Goal: Task Accomplishment & Management: Use online tool/utility

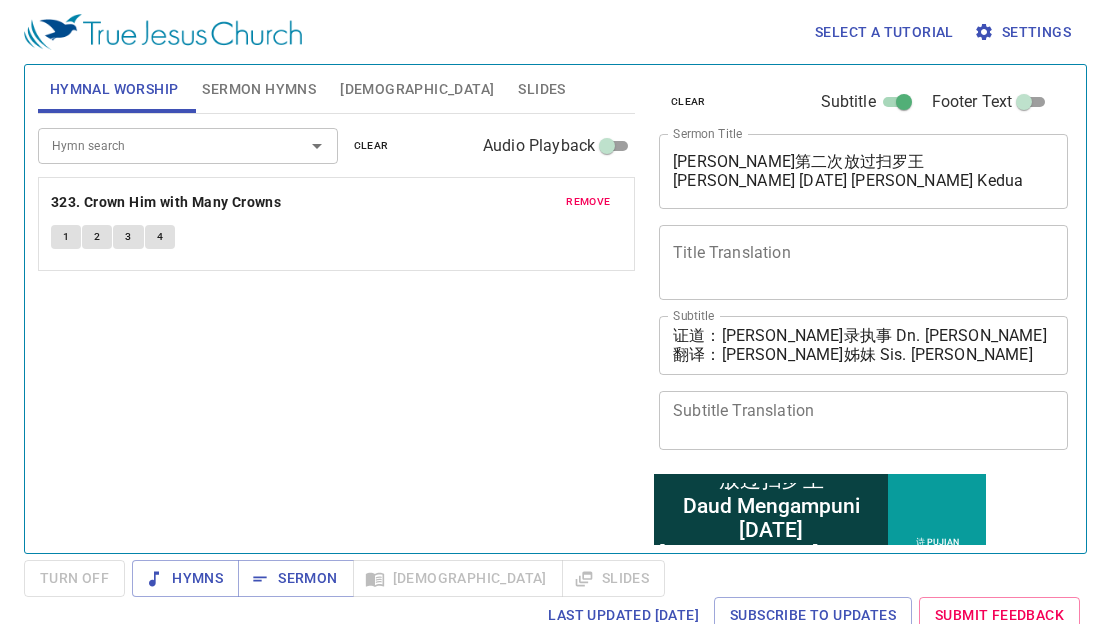
click at [1022, 30] on span "Settings" at bounding box center [1024, 32] width 93 height 25
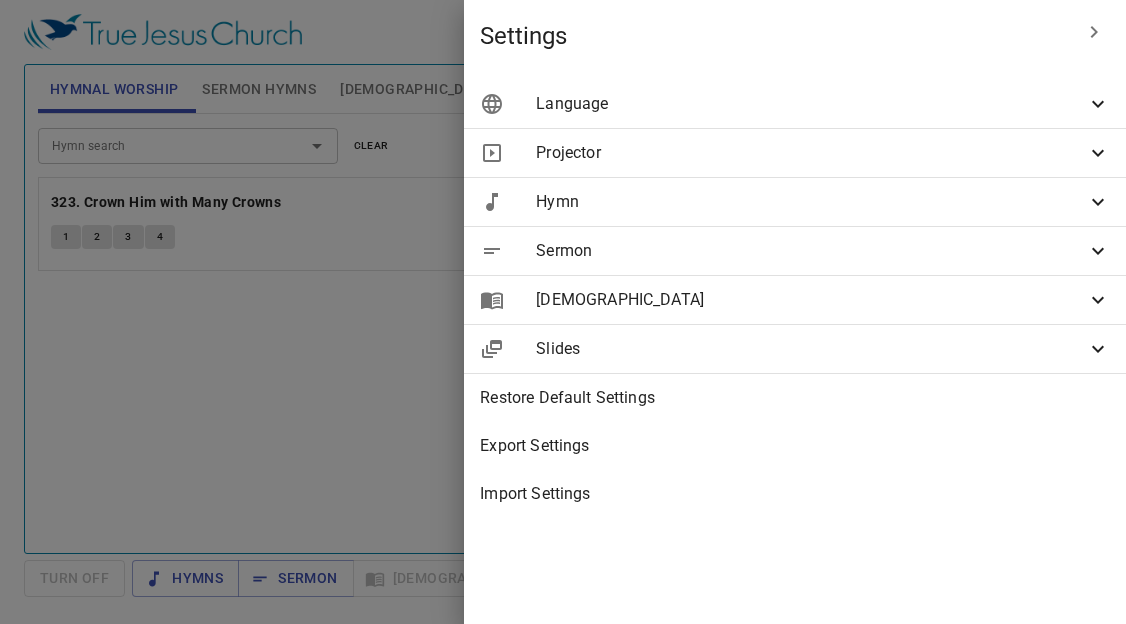
click at [683, 102] on span "Language" at bounding box center [811, 104] width 550 height 24
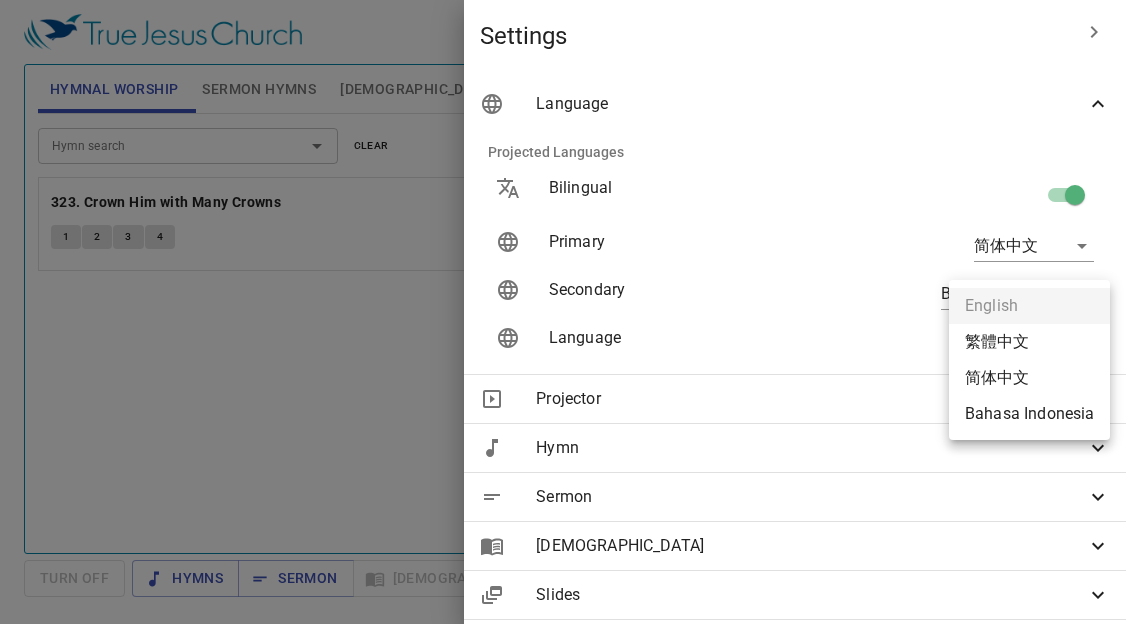
click at [972, 339] on body "Select a tutorial Settings Hymnal Worship Sermon Hymns Bible Slides Hymn search…" at bounding box center [563, 312] width 1126 height 624
click at [997, 378] on li "简体中文" at bounding box center [1029, 378] width 161 height 36
type input "zh-simple"
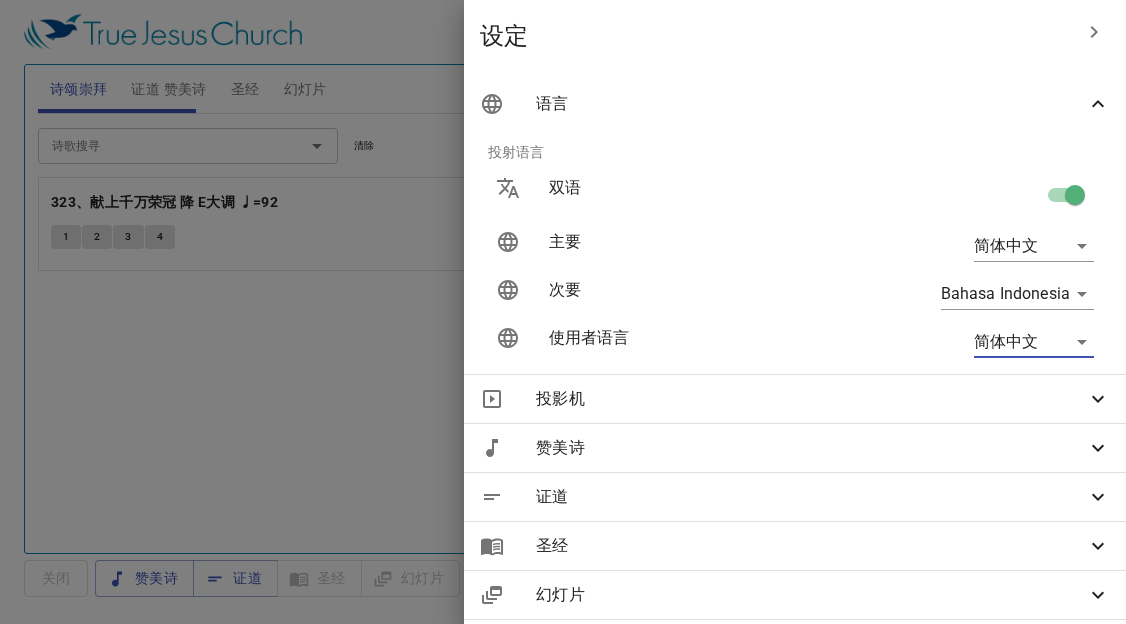
click at [1088, 28] on icon "button" at bounding box center [1094, 32] width 24 height 24
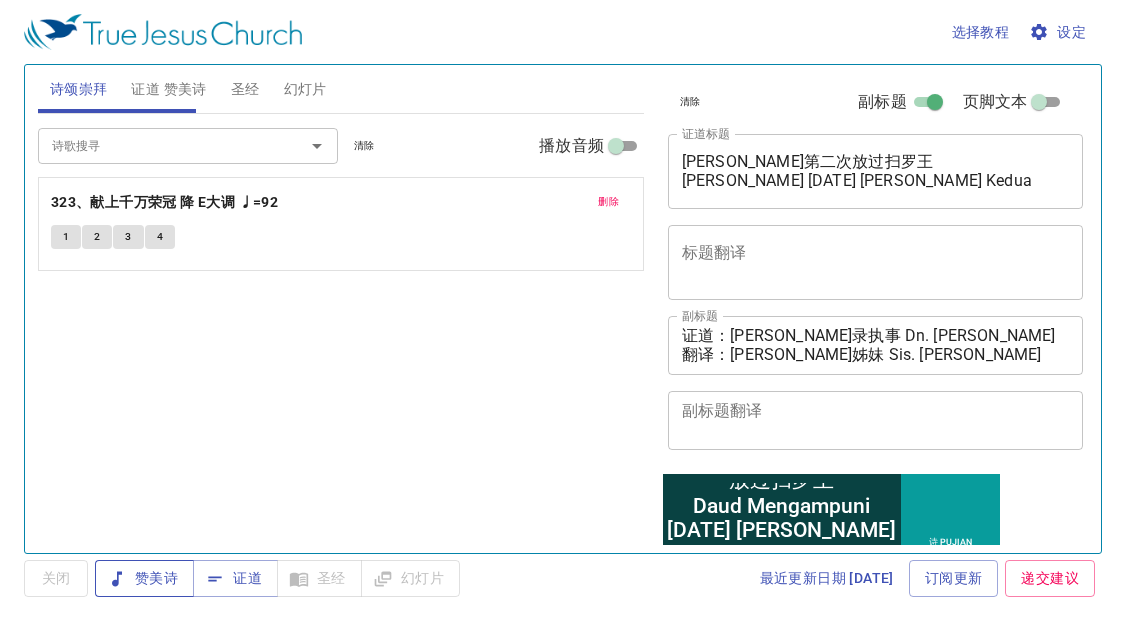
click at [165, 566] on span "赞美诗" at bounding box center [144, 578] width 67 height 25
click at [82, 397] on div "诗歌搜寻 诗歌搜寻 清除 播放音频 删除 323、献上千万荣冠 降 E大调 ♩=92 1 2 3 4" at bounding box center [341, 325] width 606 height 422
click at [933, 334] on textarea "证道：魏巴录执事 Dn. Baruch Wai 翻译：黄秀霞姊妹 Sis. Wong Siew Ha" at bounding box center [876, 345] width 388 height 38
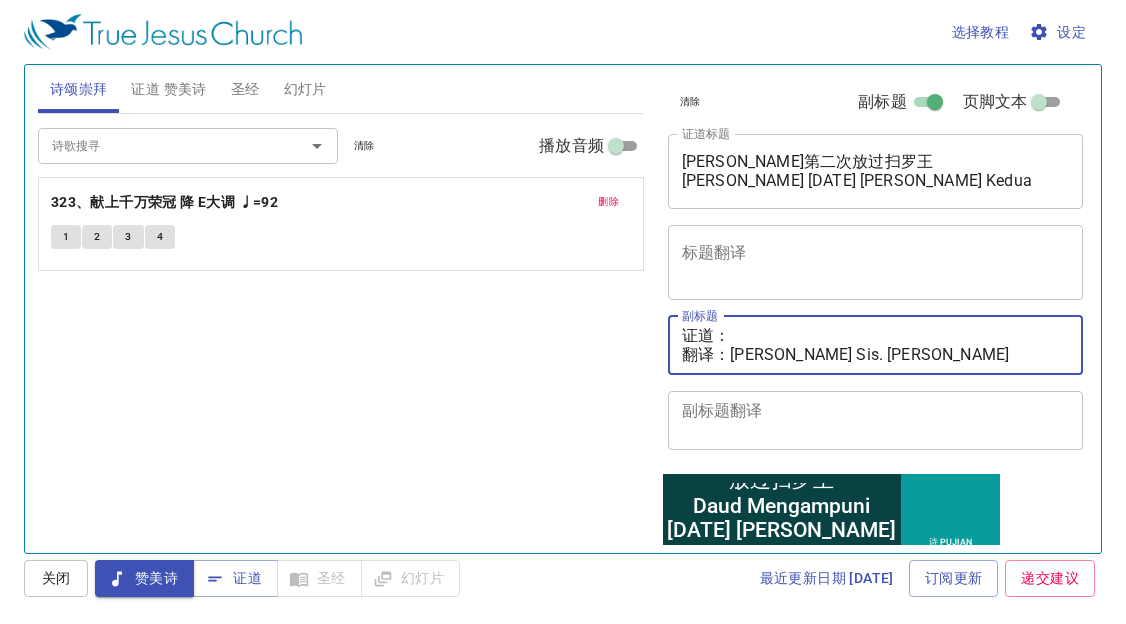
paste textarea "李玛拉基传道 Pdt. Malachi Lee"
type textarea "证道：李玛拉基传道 Pdt. Malachi Lee 翻译：黄秀霞姊妹 Sis. Wong Siew Ha"
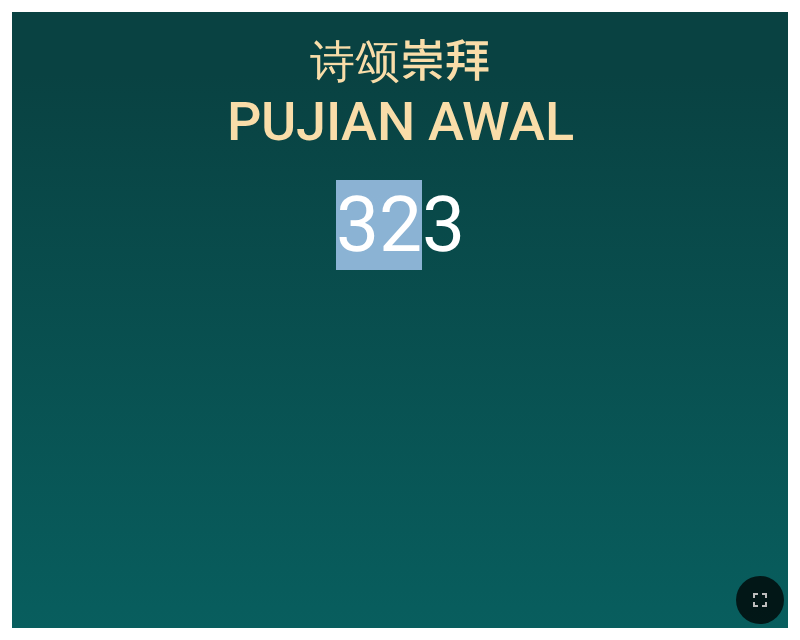
drag, startPoint x: 233, startPoint y: 410, endPoint x: 453, endPoint y: 326, distance: 235.4
click at [453, 326] on ol "323" at bounding box center [400, 391] width 750 height 422
drag, startPoint x: 453, startPoint y: 326, endPoint x: 263, endPoint y: 399, distance: 203.5
click at [270, 402] on ol "323" at bounding box center [400, 391] width 750 height 422
